Goal: Find contact information

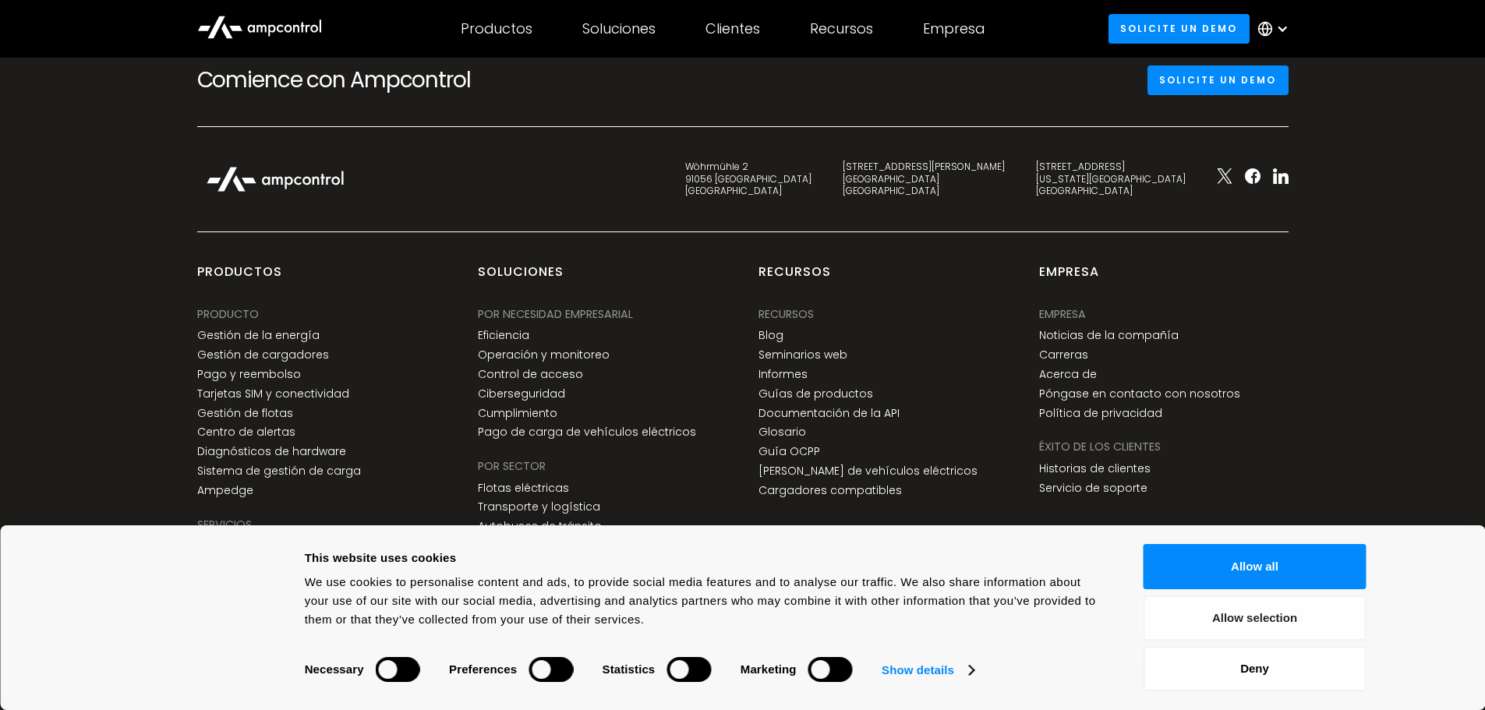
scroll to position [5934, 0]
click at [1279, 578] on button "Allow all" at bounding box center [1255, 566] width 223 height 45
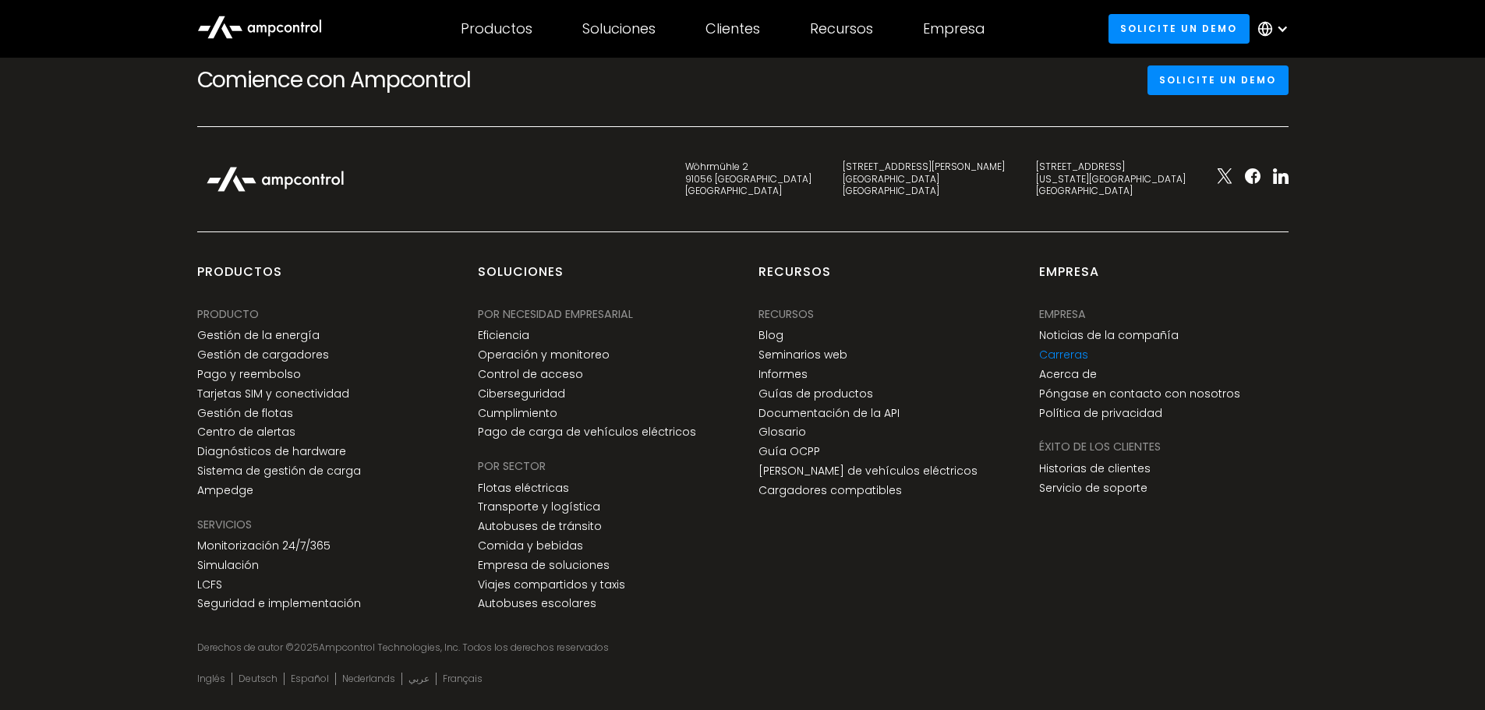
click at [1066, 348] on link "Carreras" at bounding box center [1063, 354] width 49 height 13
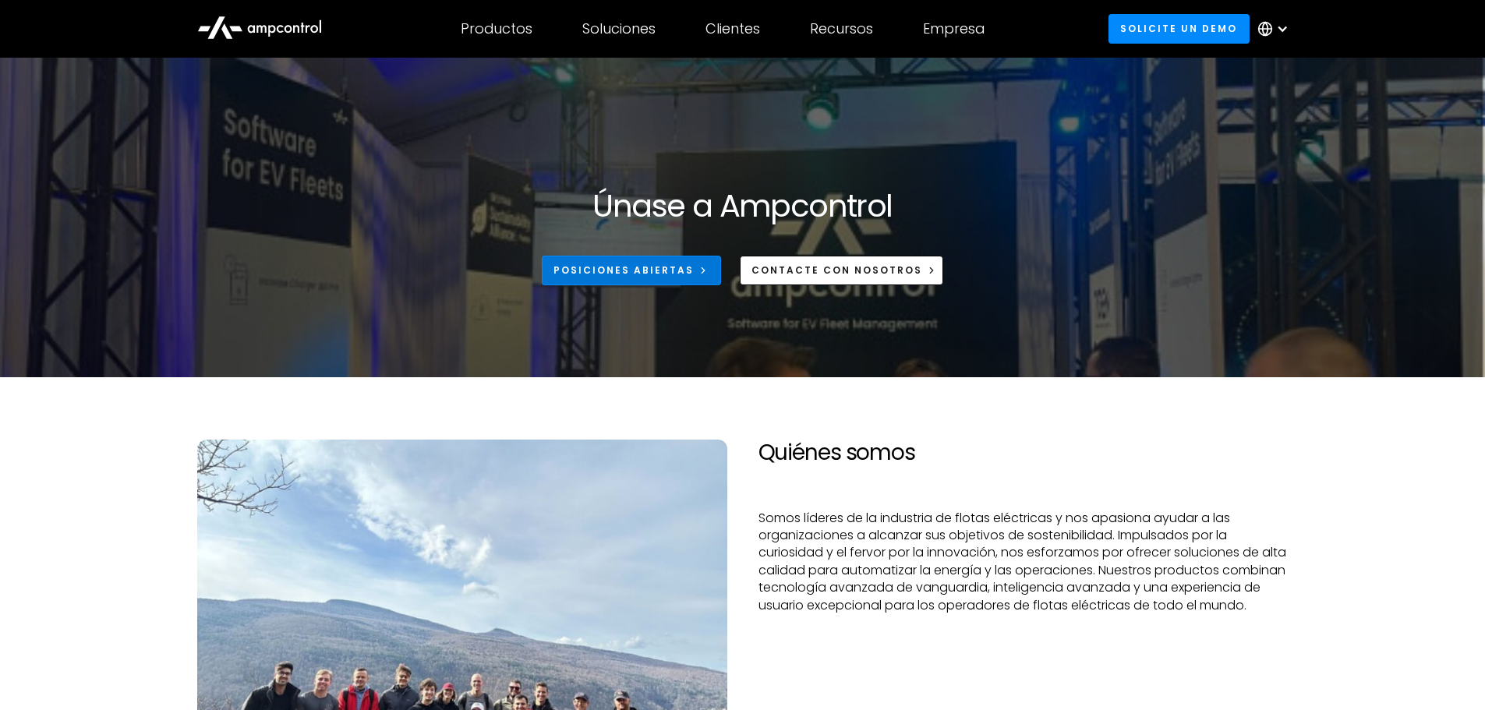
click at [666, 274] on div "Posiciones abiertas" at bounding box center [623, 270] width 140 height 14
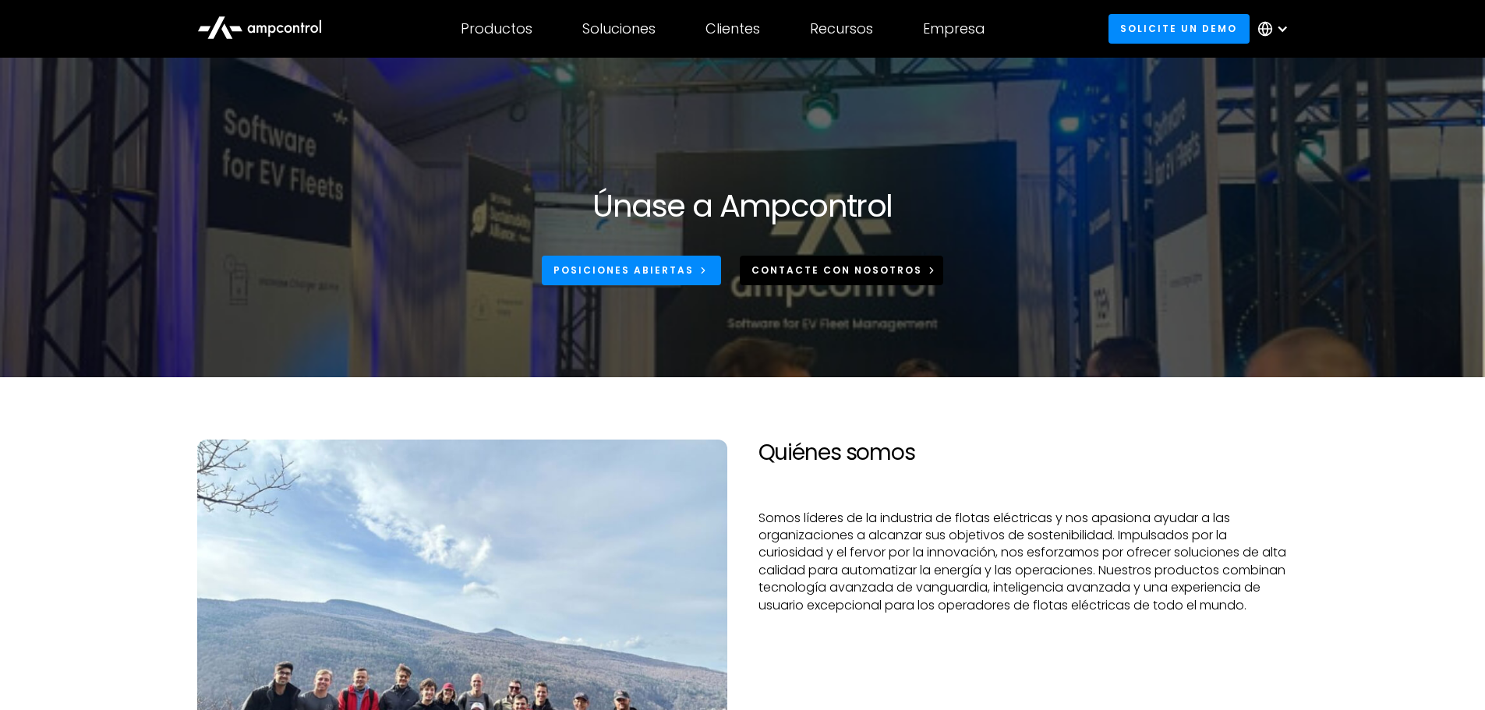
click at [840, 278] on link "CONTACTe CON NOSOTROS" at bounding box center [842, 270] width 204 height 29
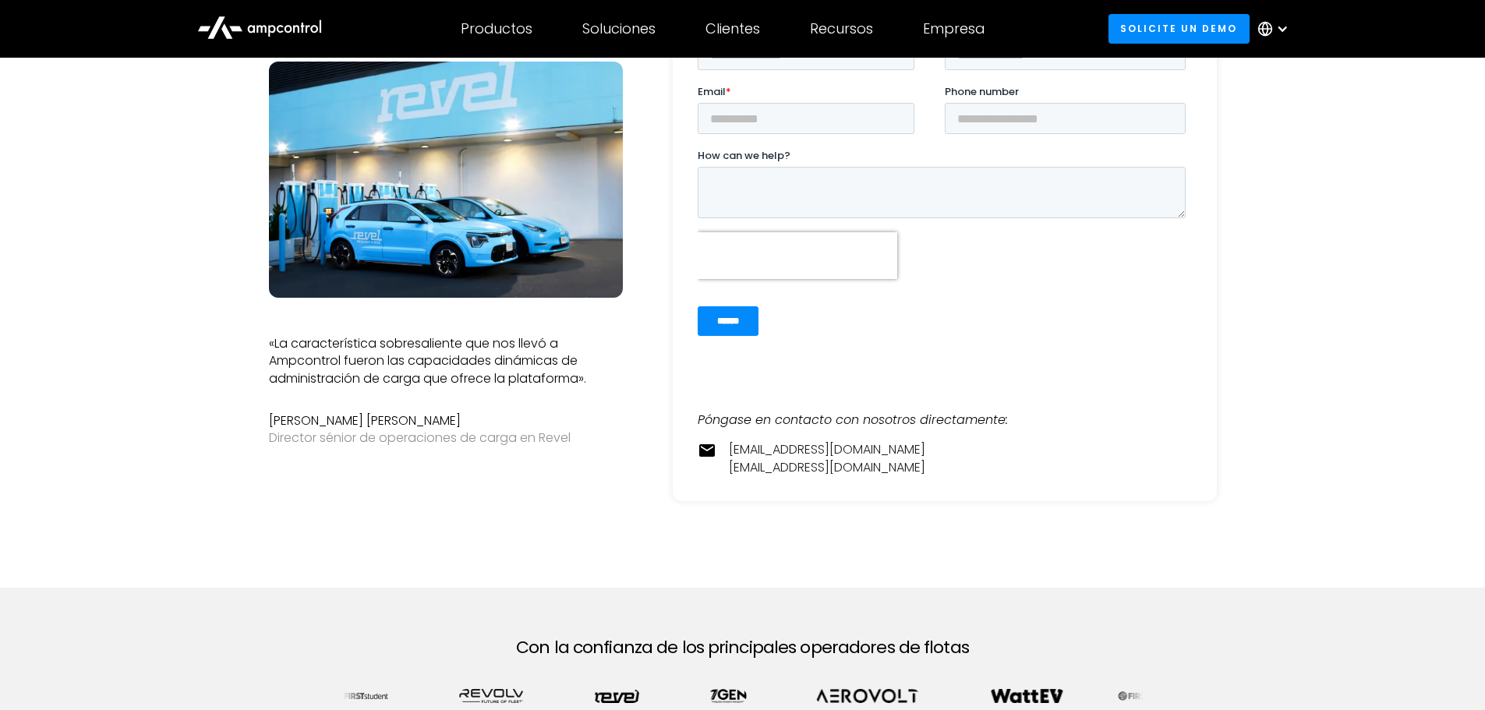
scroll to position [234, 0]
